Goal: Task Accomplishment & Management: Use online tool/utility

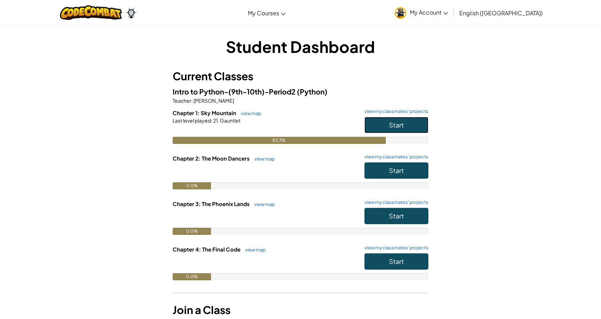
click at [387, 124] on button "Start" at bounding box center [397, 125] width 64 height 16
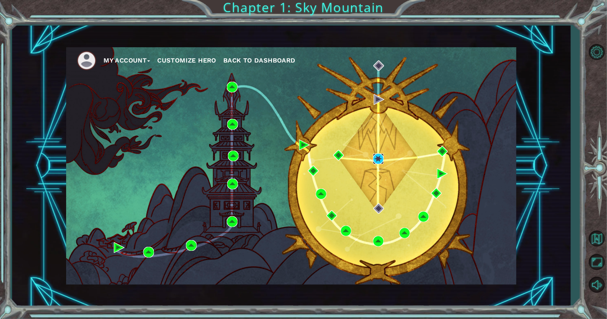
click at [378, 153] on body "My Account Customize Hero Back to Dashboard Chapter 1: Sky Mountain Got it Caps…" at bounding box center [303, 159] width 607 height 319
drag, startPoint x: 385, startPoint y: 157, endPoint x: 377, endPoint y: 157, distance: 7.8
click at [385, 157] on div "My Account Customize Hero Back to Dashboard" at bounding box center [291, 165] width 450 height 237
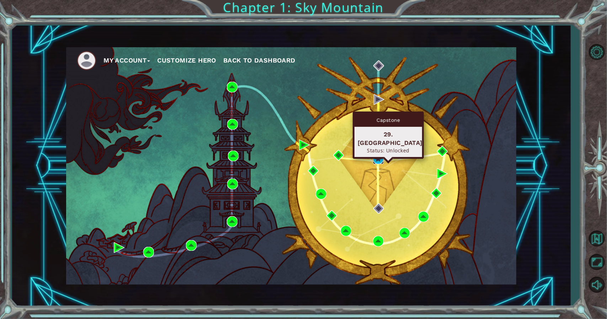
click at [376, 156] on img at bounding box center [378, 159] width 11 height 11
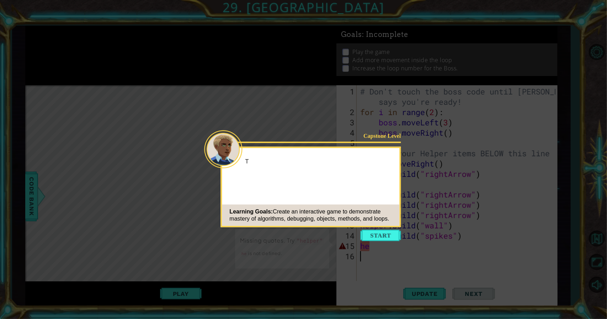
click at [388, 231] on button "Start" at bounding box center [380, 235] width 41 height 11
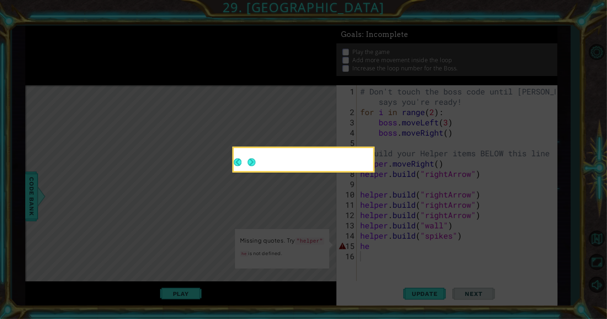
click at [374, 236] on icon at bounding box center [303, 159] width 607 height 319
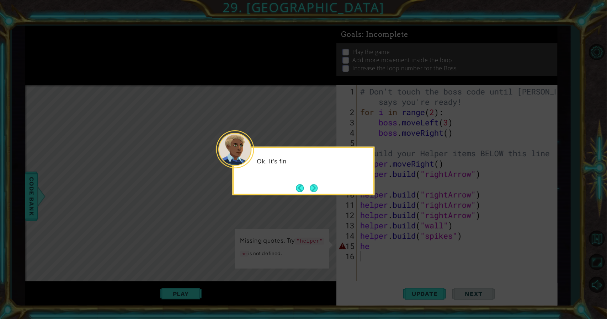
click at [316, 179] on div "Ok. It's fin" at bounding box center [303, 171] width 142 height 49
click at [313, 184] on button "Next" at bounding box center [313, 188] width 8 height 8
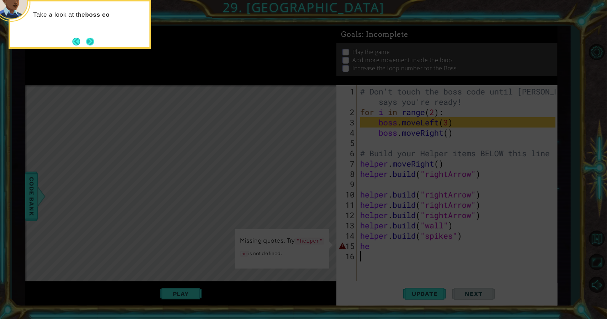
click at [90, 44] on button "Next" at bounding box center [90, 42] width 8 height 8
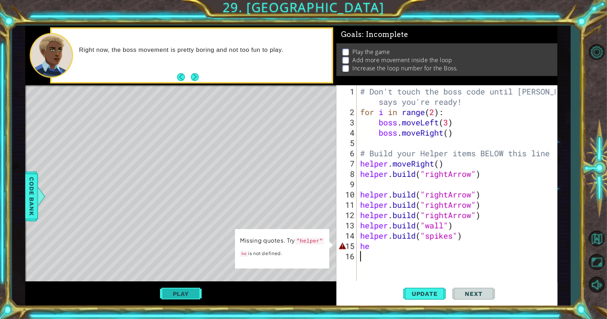
click at [171, 292] on button "Play" at bounding box center [181, 294] width 42 height 14
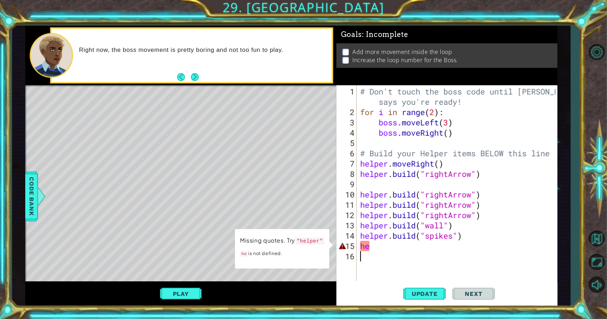
click at [370, 254] on div "# Don't touch the boss code until [PERSON_NAME] says you're ready! for i in ran…" at bounding box center [459, 199] width 200 height 227
click at [375, 245] on div "# Don't touch the boss code until [PERSON_NAME] says you're ready! for i in ran…" at bounding box center [459, 199] width 200 height 227
type textarea "h"
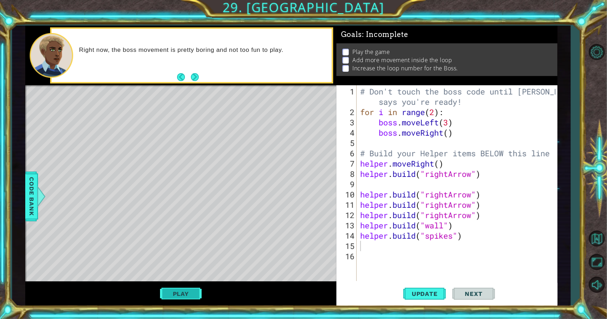
click at [186, 288] on button "Play" at bounding box center [181, 294] width 42 height 14
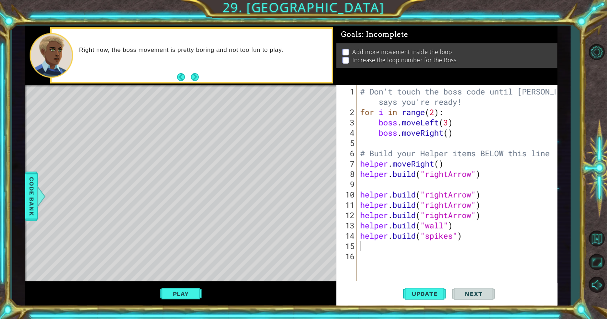
click at [189, 70] on div "Right now, the boss movement is pretty boring and not too fun to play." at bounding box center [192, 55] width 280 height 53
click at [185, 71] on div "Right now, the boss movement is pretty boring and not too fun to play." at bounding box center [192, 55] width 280 height 53
click at [188, 72] on footer at bounding box center [188, 77] width 22 height 11
click at [193, 76] on button "Next" at bounding box center [195, 77] width 8 height 8
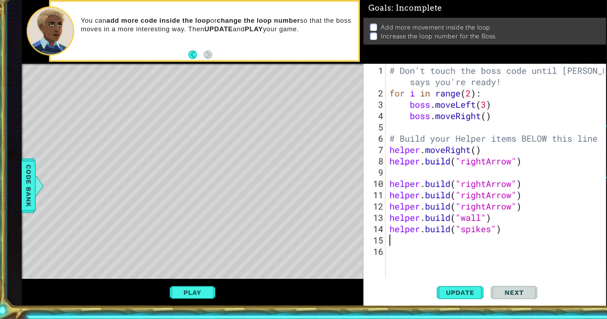
click at [558, 266] on div "1 ההההההההההההההההההההההההההההההההההההההההההההההההההההההההההההההההההההההההההההה…" at bounding box center [291, 166] width 558 height 281
click at [31, 281] on div "Level Map" at bounding box center [189, 189] width 328 height 209
click at [50, 259] on div "Level Map" at bounding box center [189, 189] width 328 height 209
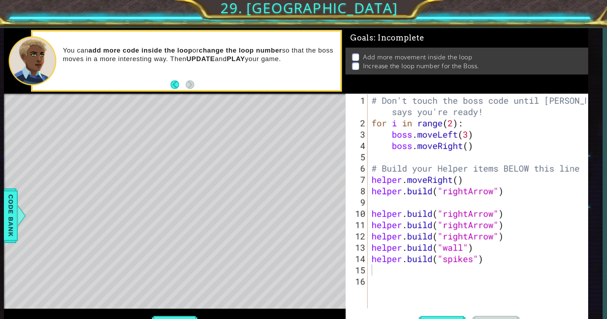
click at [33, 260] on div "Level Map" at bounding box center [189, 189] width 328 height 209
click at [27, 254] on div at bounding box center [26, 189] width 2 height 209
click at [173, 285] on div "Play" at bounding box center [180, 293] width 311 height 25
click at [104, 270] on div "Level Map" at bounding box center [189, 189] width 328 height 209
click at [81, 268] on div "Level Map" at bounding box center [189, 189] width 328 height 209
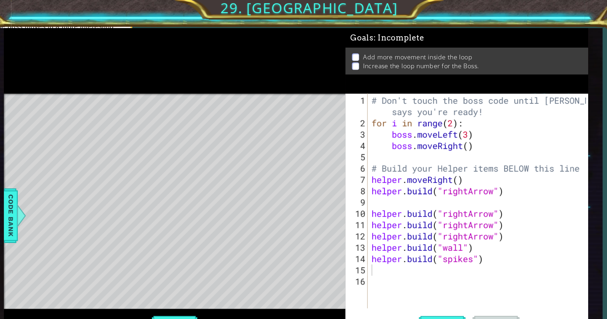
click at [129, 286] on div "Play" at bounding box center [180, 293] width 311 height 25
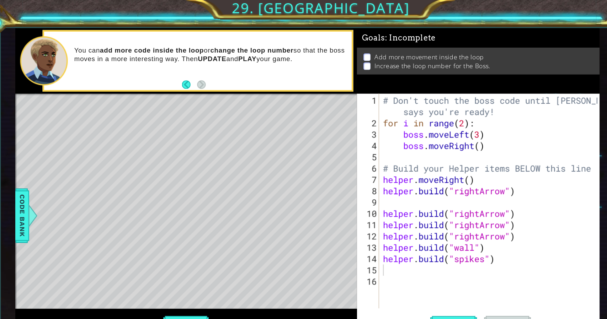
click at [119, 285] on div "Play" at bounding box center [180, 293] width 311 height 25
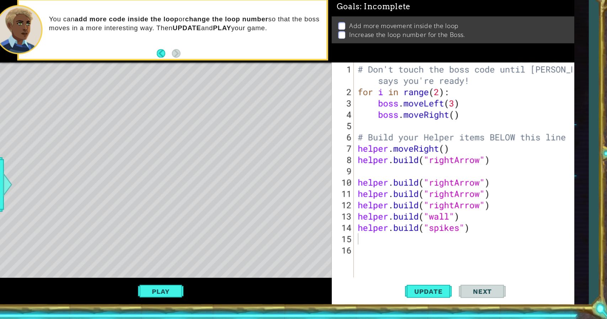
drag, startPoint x: 177, startPoint y: 288, endPoint x: 172, endPoint y: 302, distance: 14.5
click at [177, 290] on button "Play" at bounding box center [181, 294] width 42 height 14
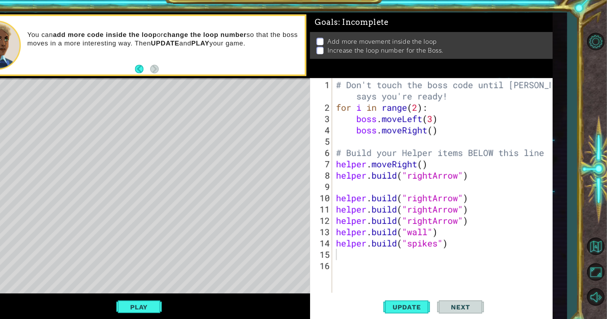
click at [144, 276] on div "Level Map" at bounding box center [189, 189] width 328 height 209
click at [137, 275] on div "Level Map" at bounding box center [189, 189] width 328 height 209
